Goal: Communication & Community: Answer question/provide support

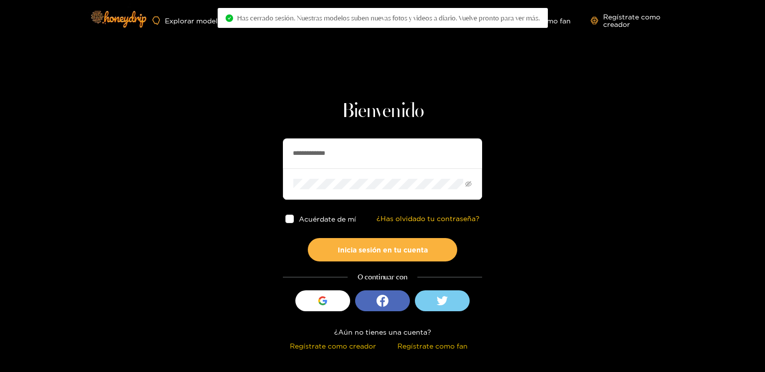
click at [309, 155] on input "**********" at bounding box center [382, 154] width 199 height 30
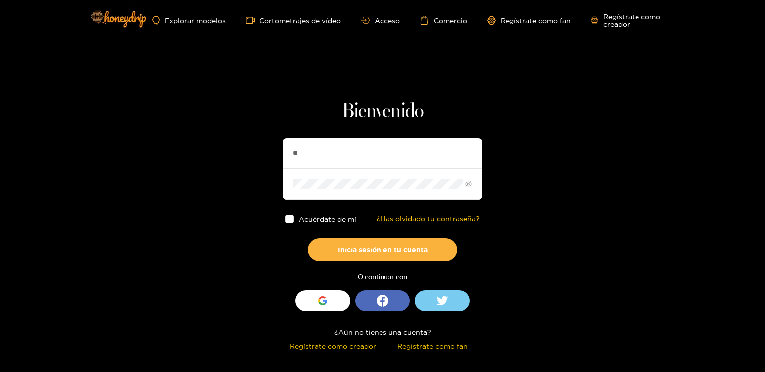
type input "*"
type input "*********"
click at [365, 240] on button "Inicia sesión en tu cuenta" at bounding box center [382, 249] width 149 height 23
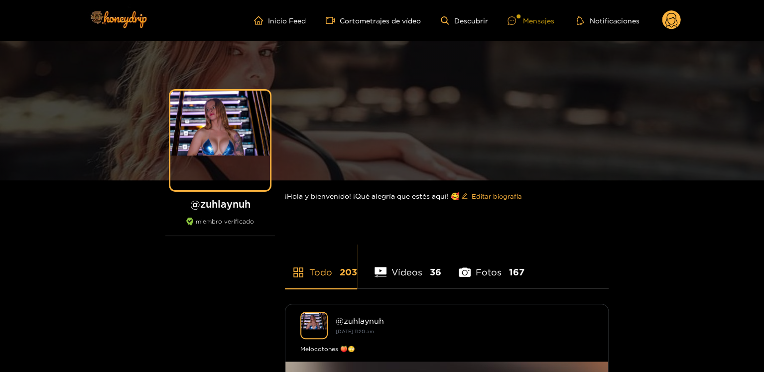
click at [538, 20] on font "Mensajes" at bounding box center [538, 20] width 31 height 7
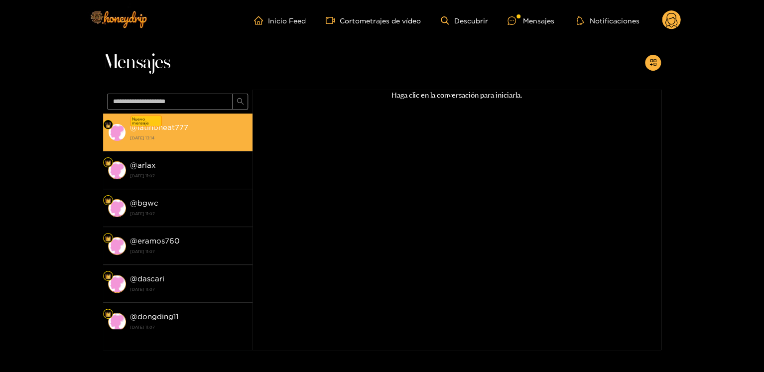
click at [220, 127] on div "@ latinoheat777 [DATE] 13:14" at bounding box center [189, 132] width 118 height 22
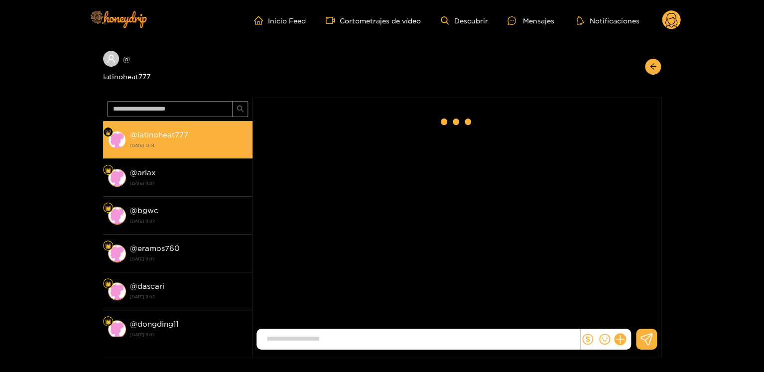
click at [207, 144] on strong "[DATE] 13:14" at bounding box center [189, 145] width 118 height 9
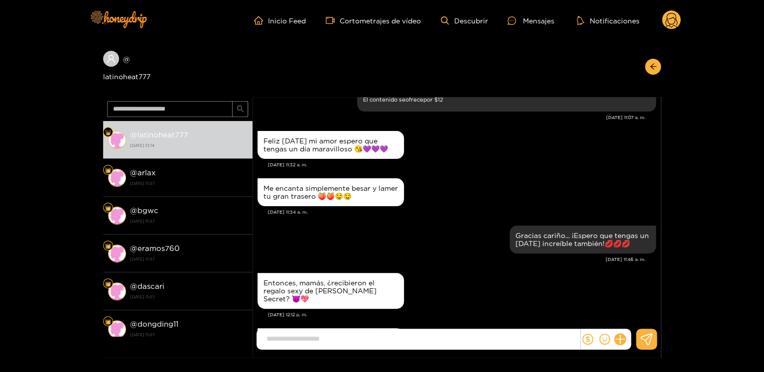
scroll to position [1043, 0]
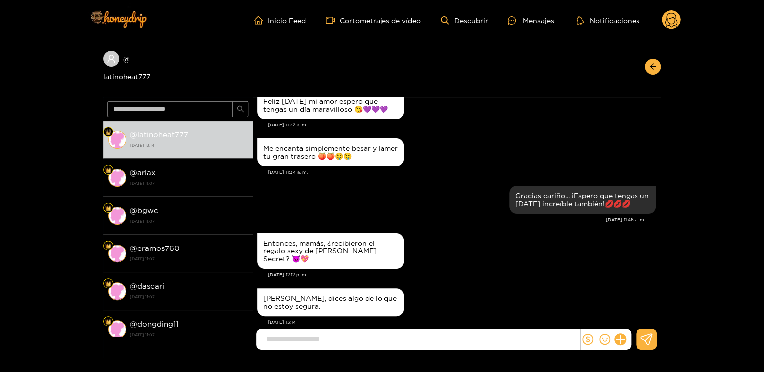
click at [285, 316] on div "[PERSON_NAME], dices algo de lo que no estoy segura. [DATE] 13:14" at bounding box center [457, 309] width 399 height 47
click at [672, 21] on circle at bounding box center [671, 19] width 19 height 19
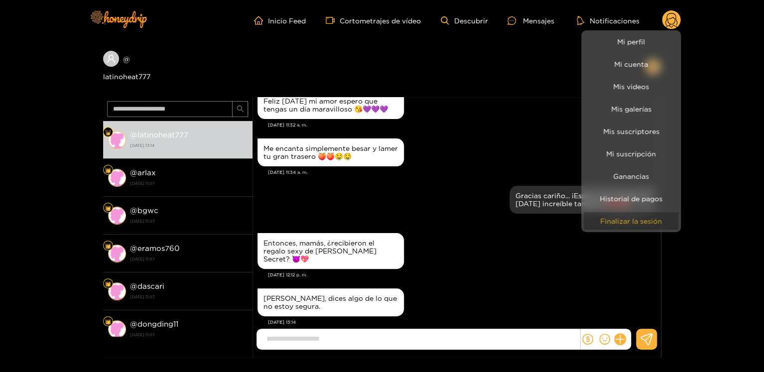
click at [652, 225] on button "Finalizar la sesión" at bounding box center [631, 220] width 95 height 17
